Goal: Navigation & Orientation: Find specific page/section

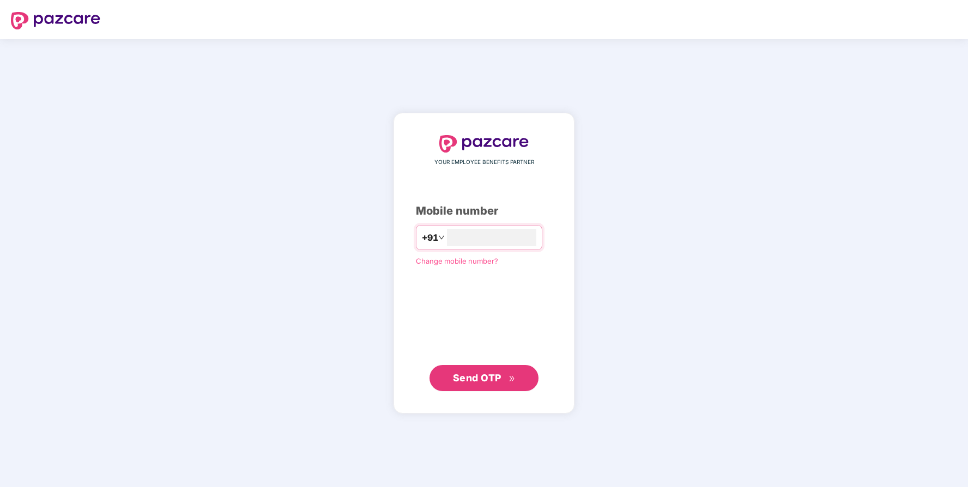
type input "**********"
click at [465, 386] on button "Send OTP" at bounding box center [483, 378] width 109 height 26
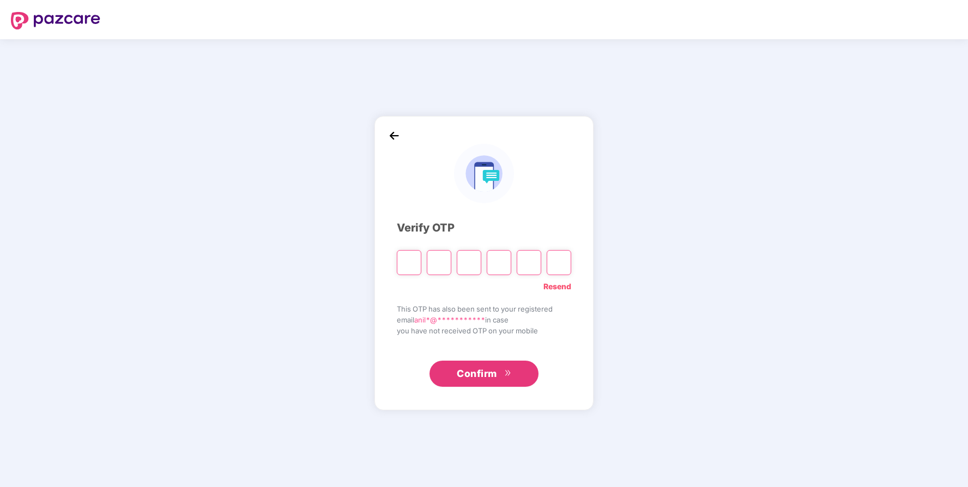
type input "*"
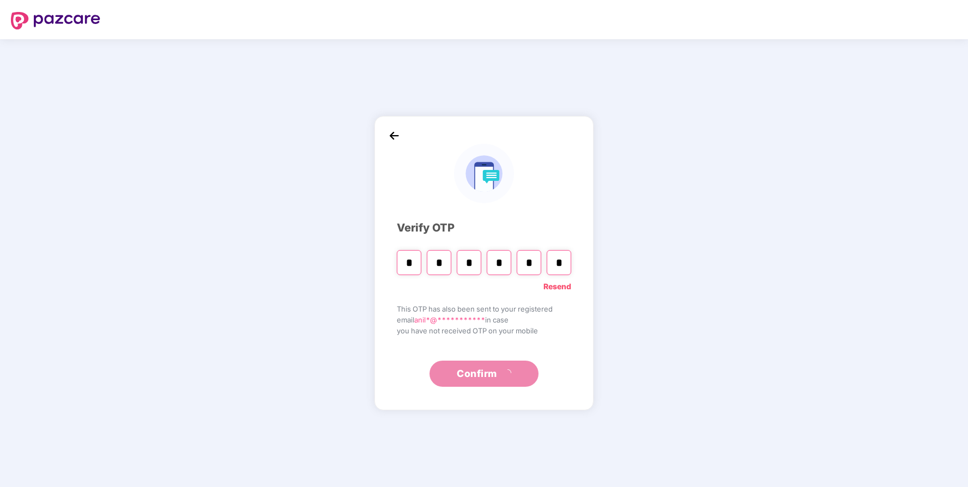
type input "*"
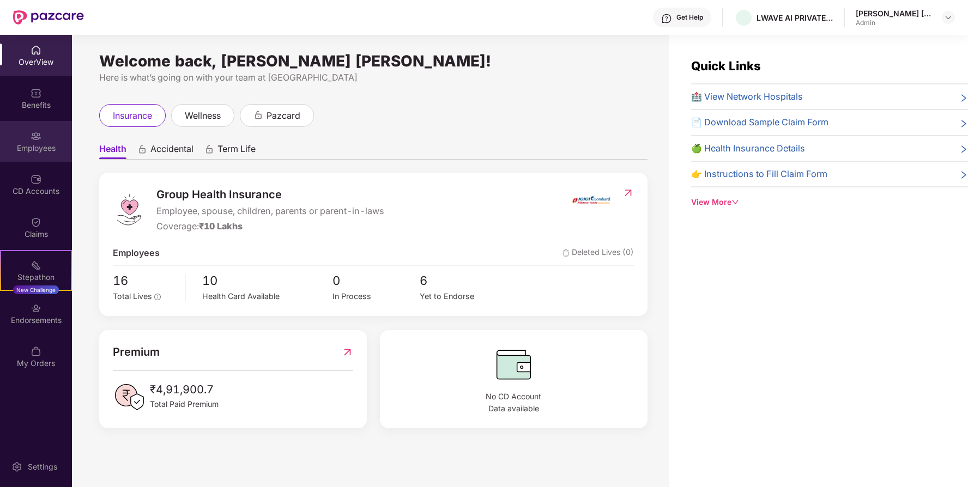
click at [23, 144] on div "Employees" at bounding box center [36, 148] width 72 height 11
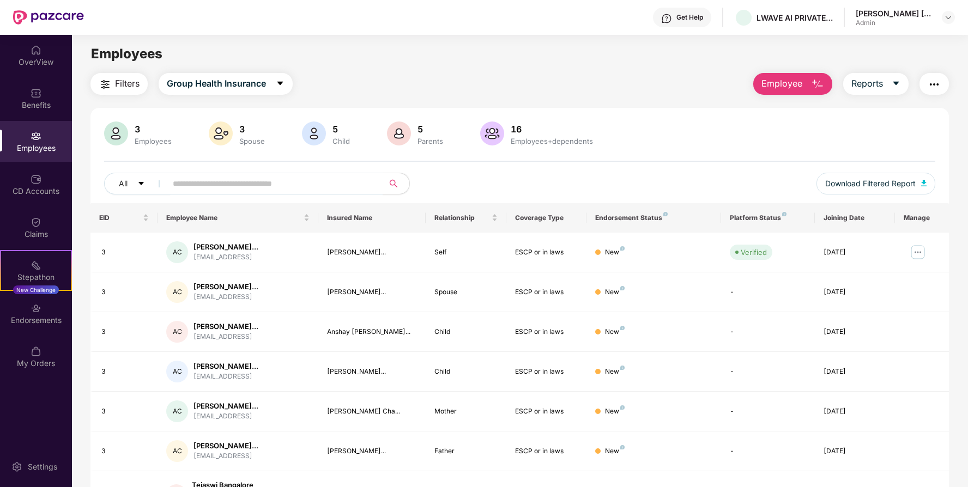
click at [134, 130] on div "3" at bounding box center [152, 129] width 41 height 11
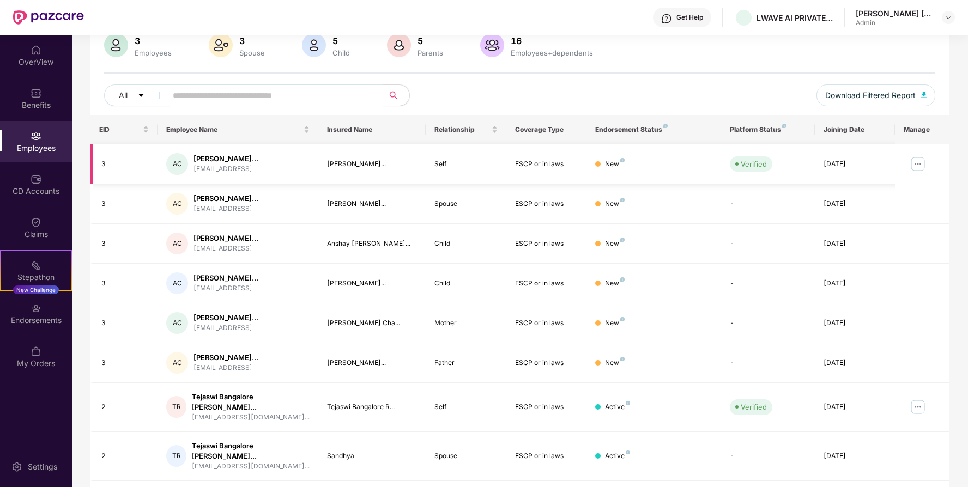
scroll to position [183, 0]
